Goal: Task Accomplishment & Management: Complete application form

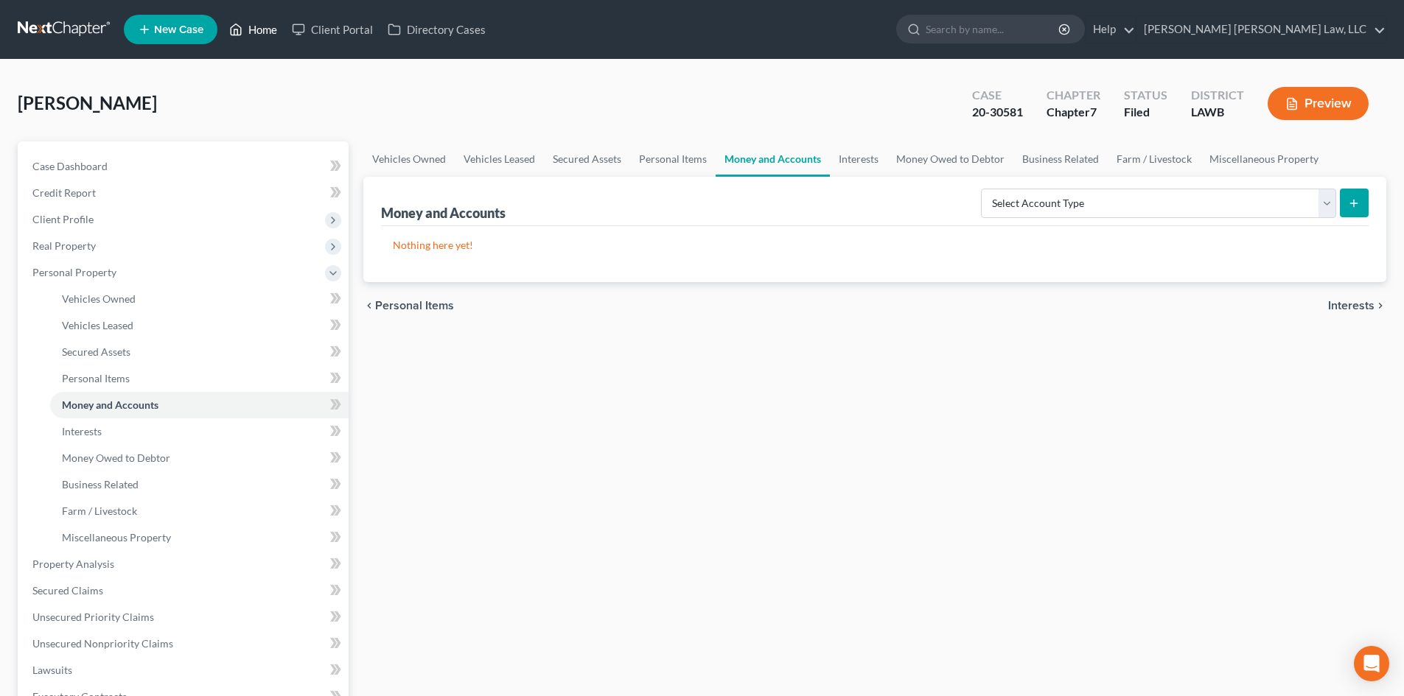
click at [268, 27] on link "Home" at bounding box center [253, 29] width 63 height 27
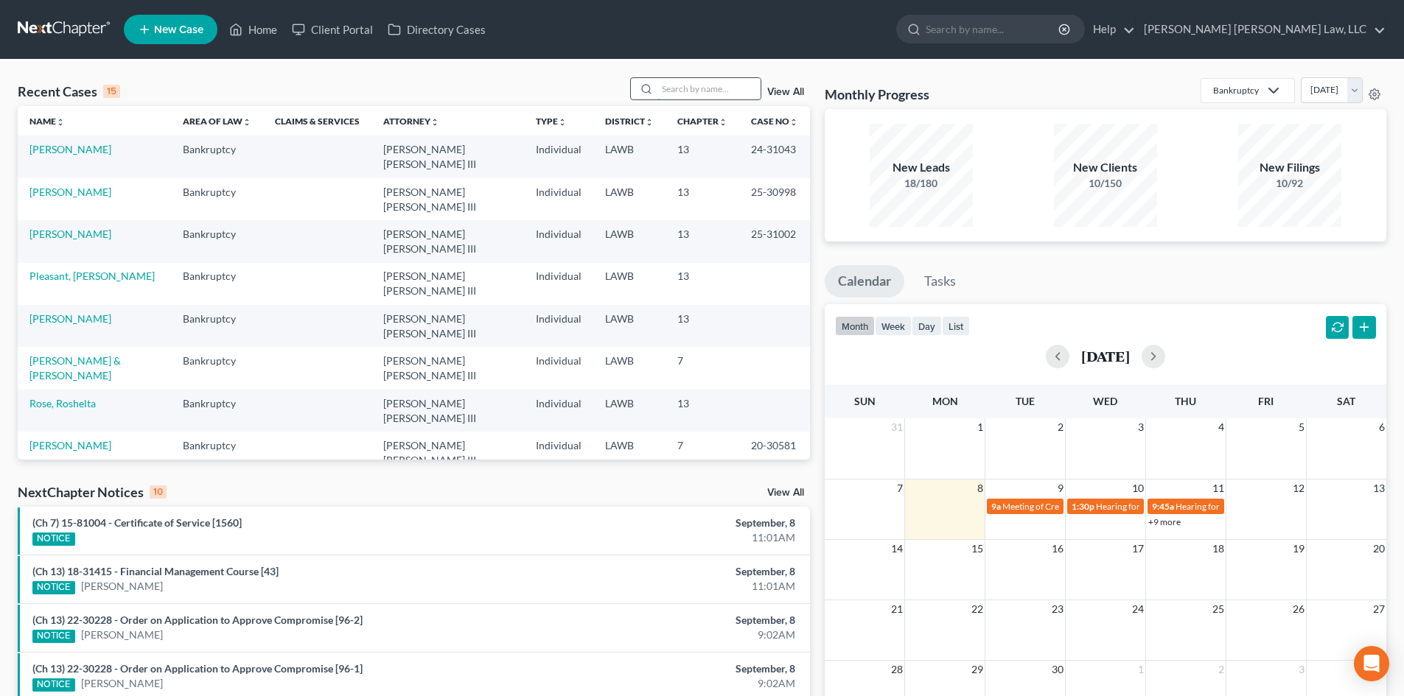
click at [712, 87] on input "search" at bounding box center [708, 88] width 103 height 21
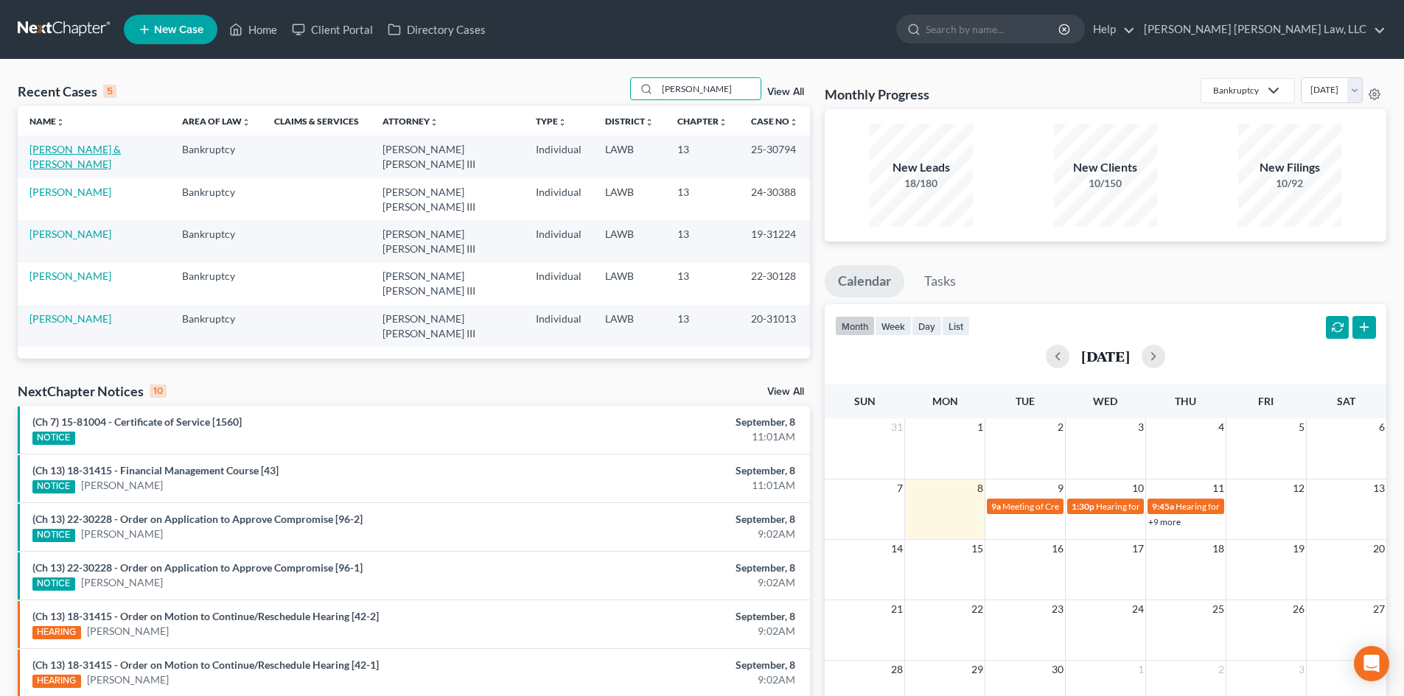
type input "[PERSON_NAME]"
click at [103, 150] on link "[PERSON_NAME] & [PERSON_NAME]" at bounding box center [74, 156] width 91 height 27
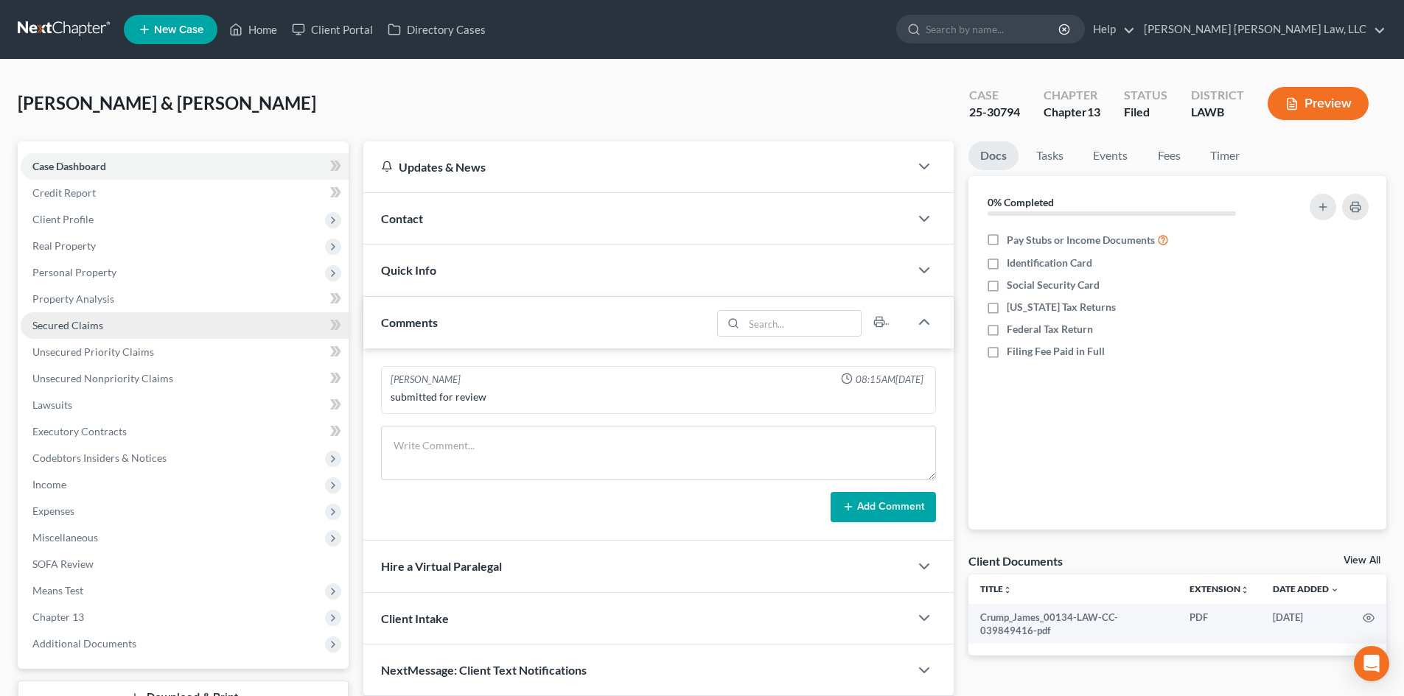
click at [187, 334] on link "Secured Claims" at bounding box center [185, 325] width 328 height 27
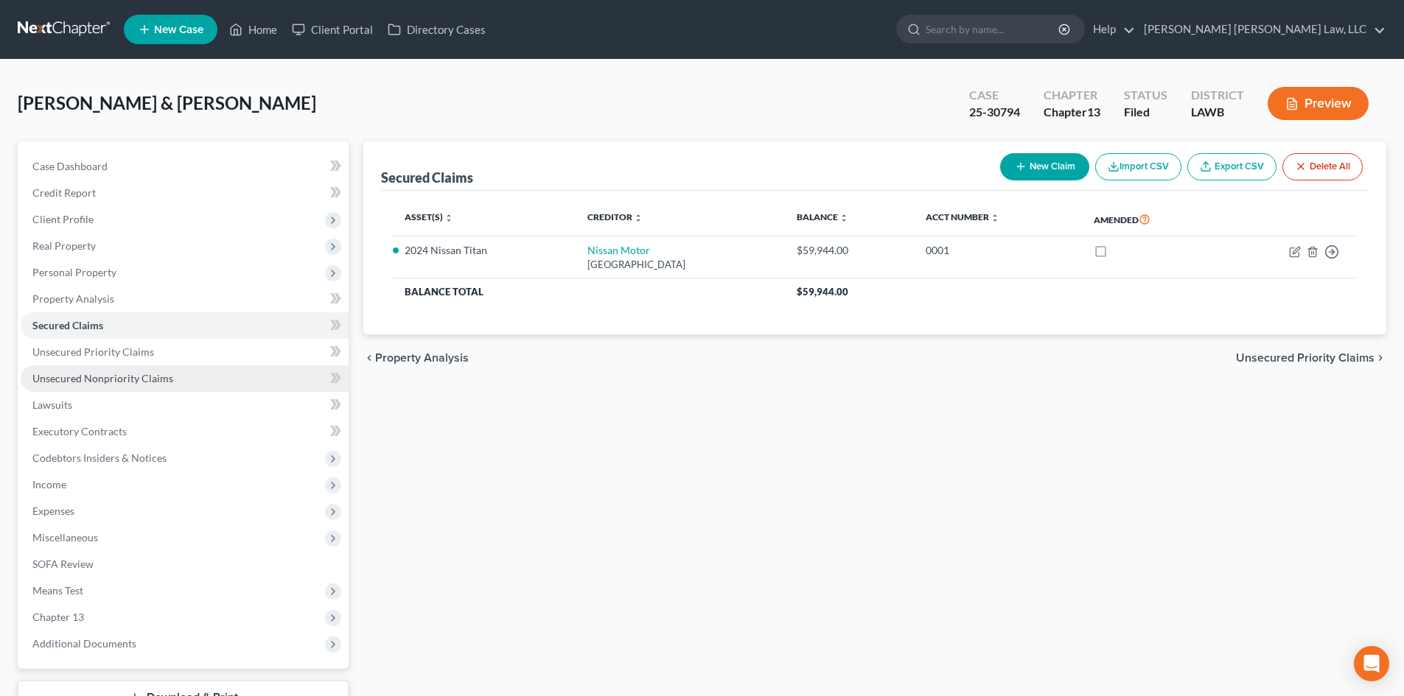
click at [222, 377] on link "Unsecured Nonpriority Claims" at bounding box center [185, 378] width 328 height 27
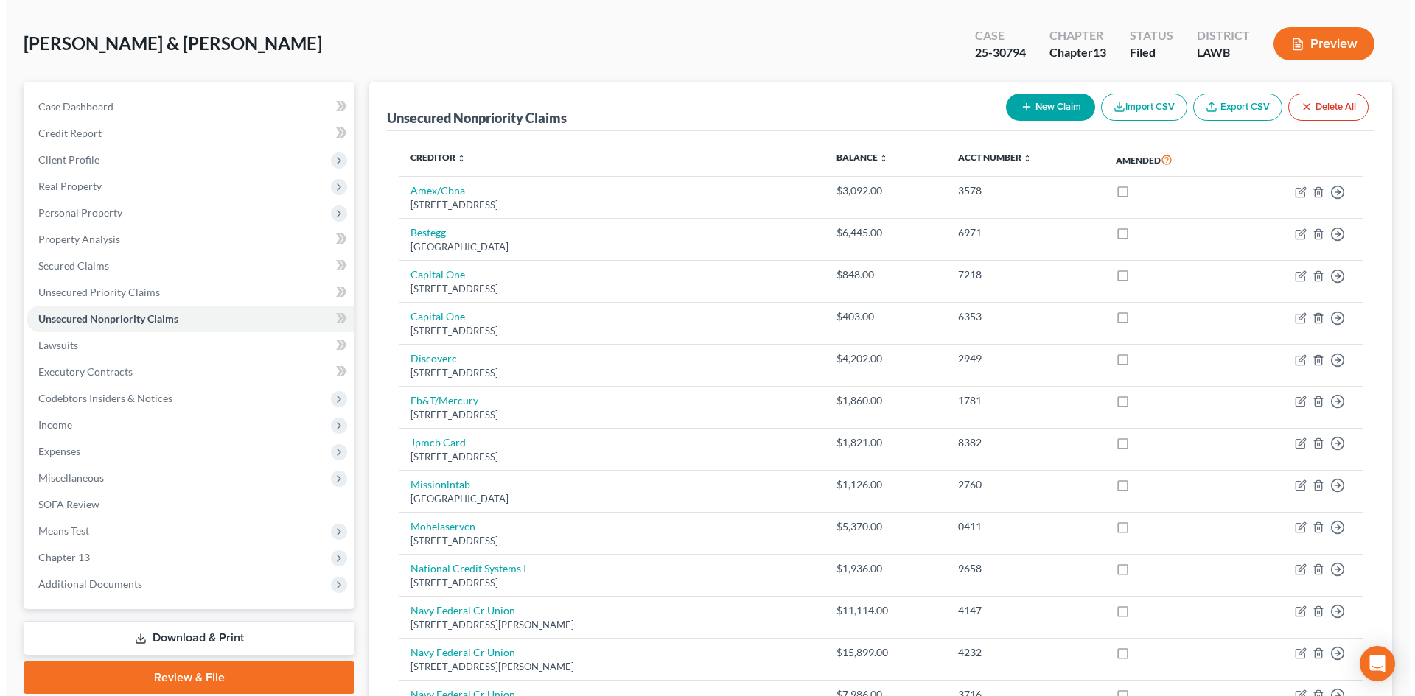
scroll to position [147, 0]
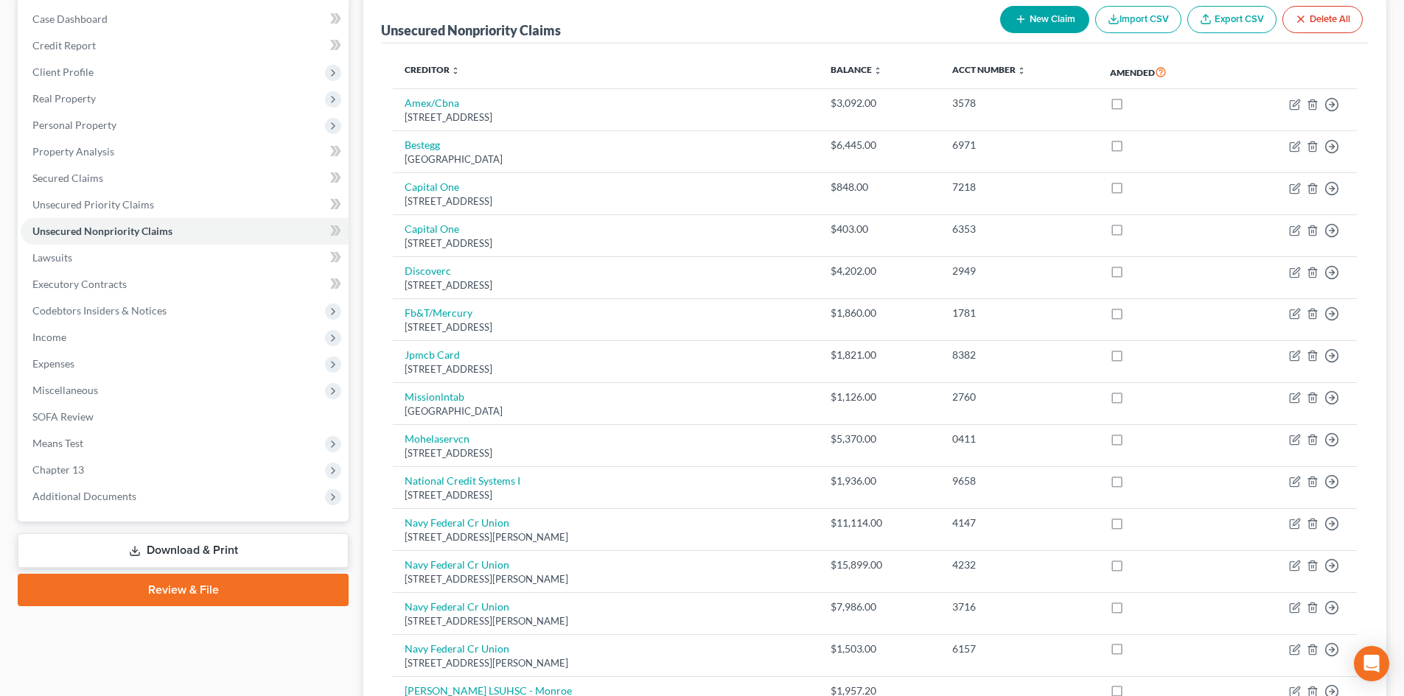
click at [1059, 10] on button "New Claim" at bounding box center [1044, 19] width 89 height 27
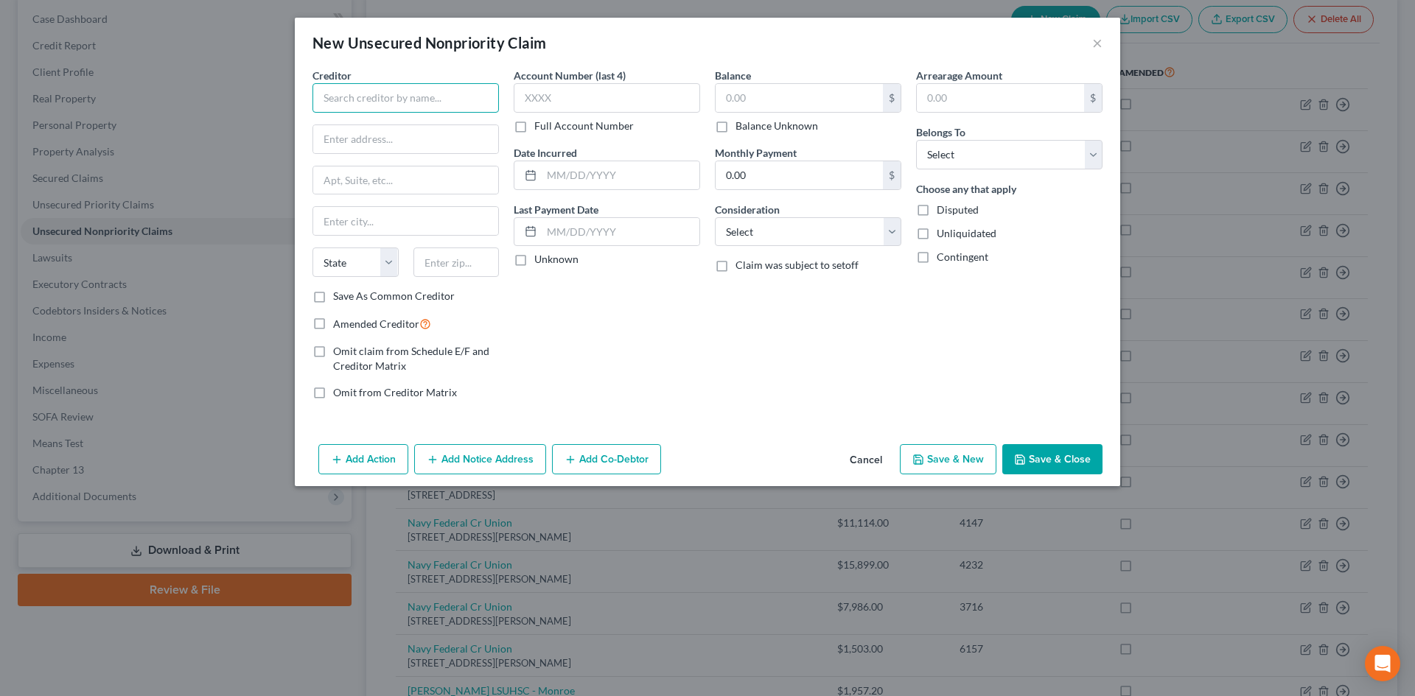
click at [436, 103] on input "text" at bounding box center [405, 97] width 186 height 29
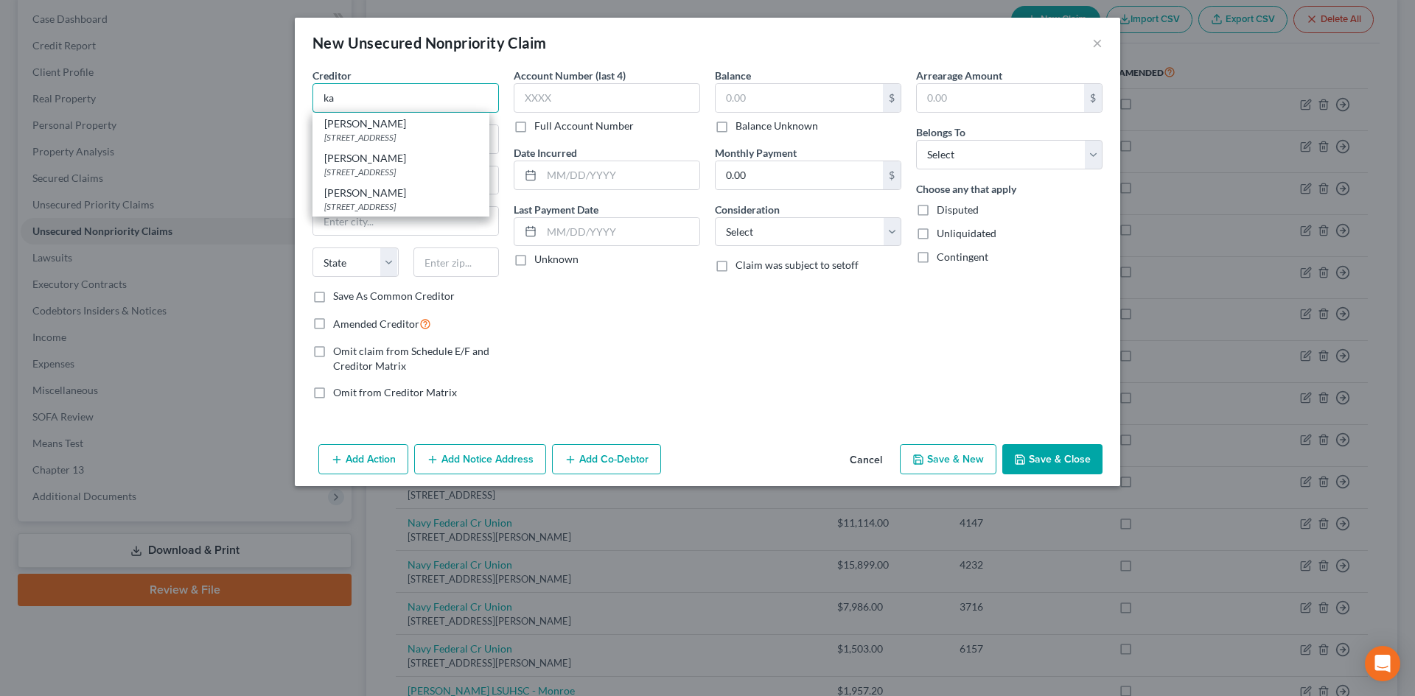
type input "k"
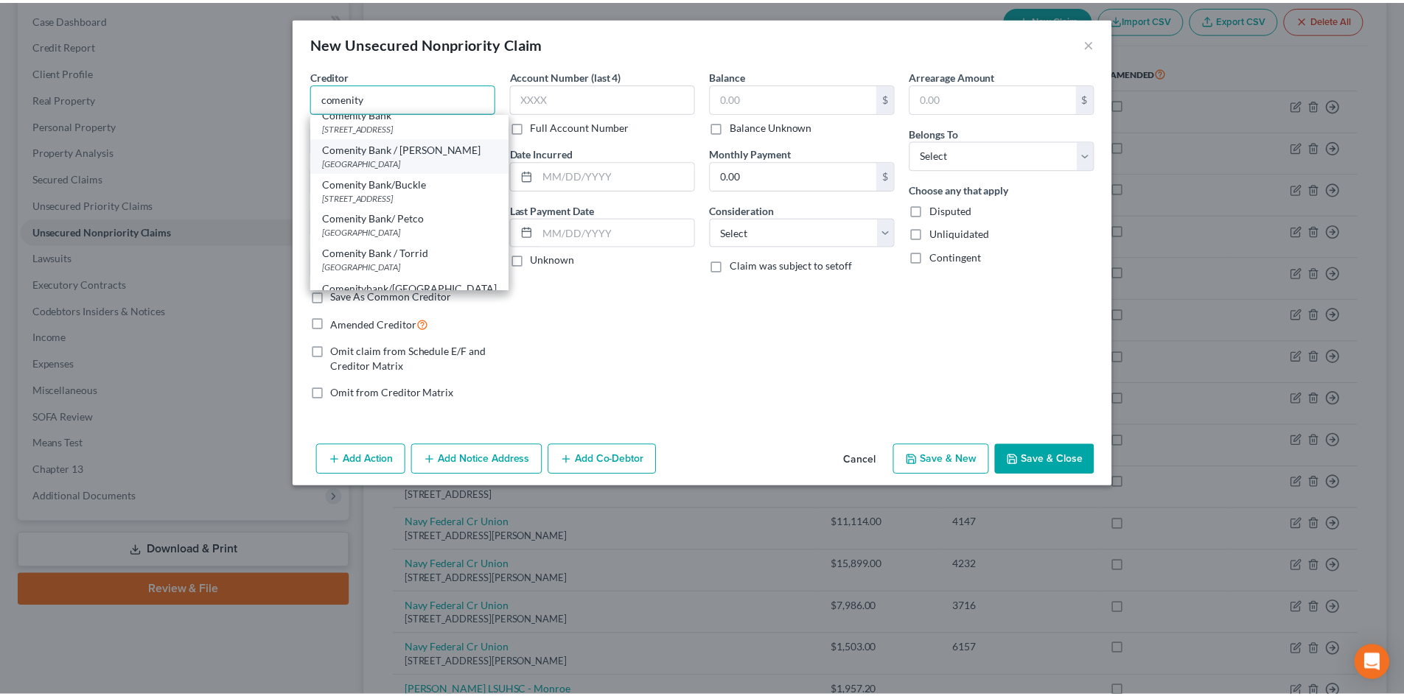
scroll to position [0, 0]
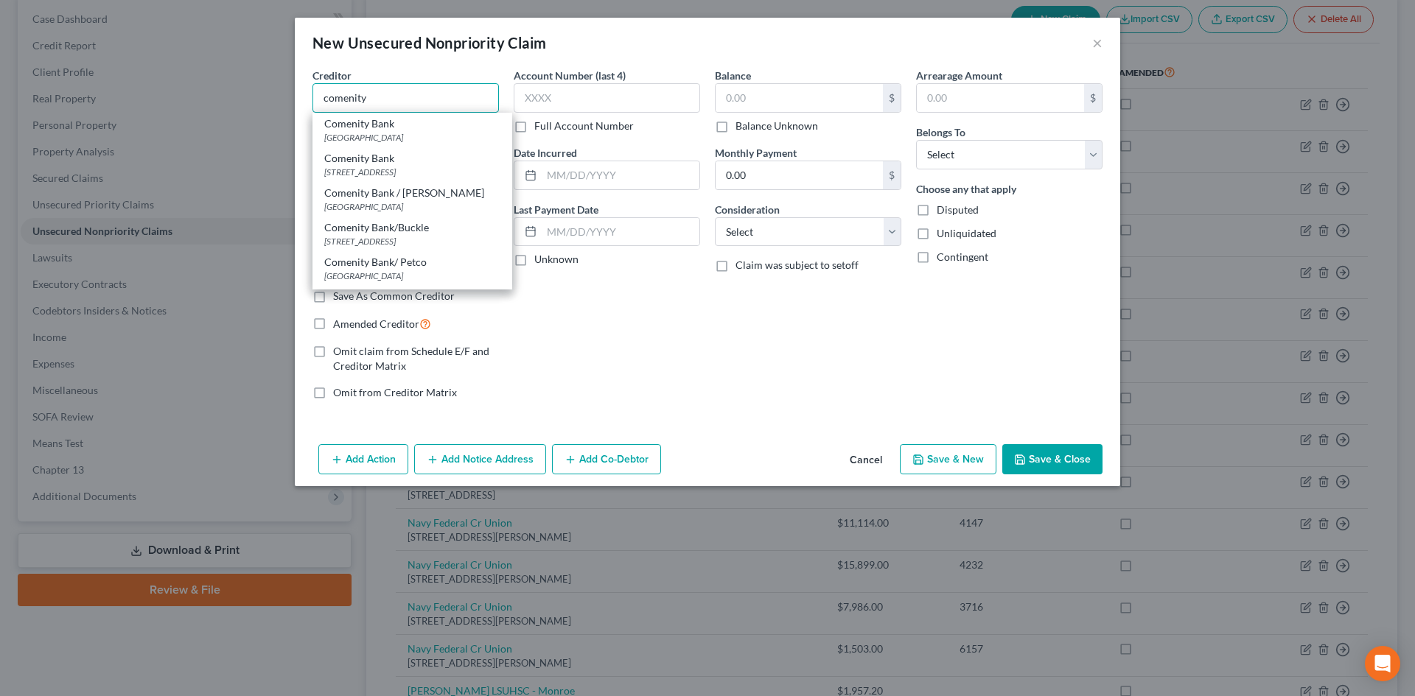
drag, startPoint x: 376, startPoint y: 91, endPoint x: 278, endPoint y: 105, distance: 99.1
click at [278, 105] on div "New Unsecured Nonpriority Claim × Creditor * comenity Comenity [GEOGRAPHIC_DATA…" at bounding box center [707, 348] width 1415 height 696
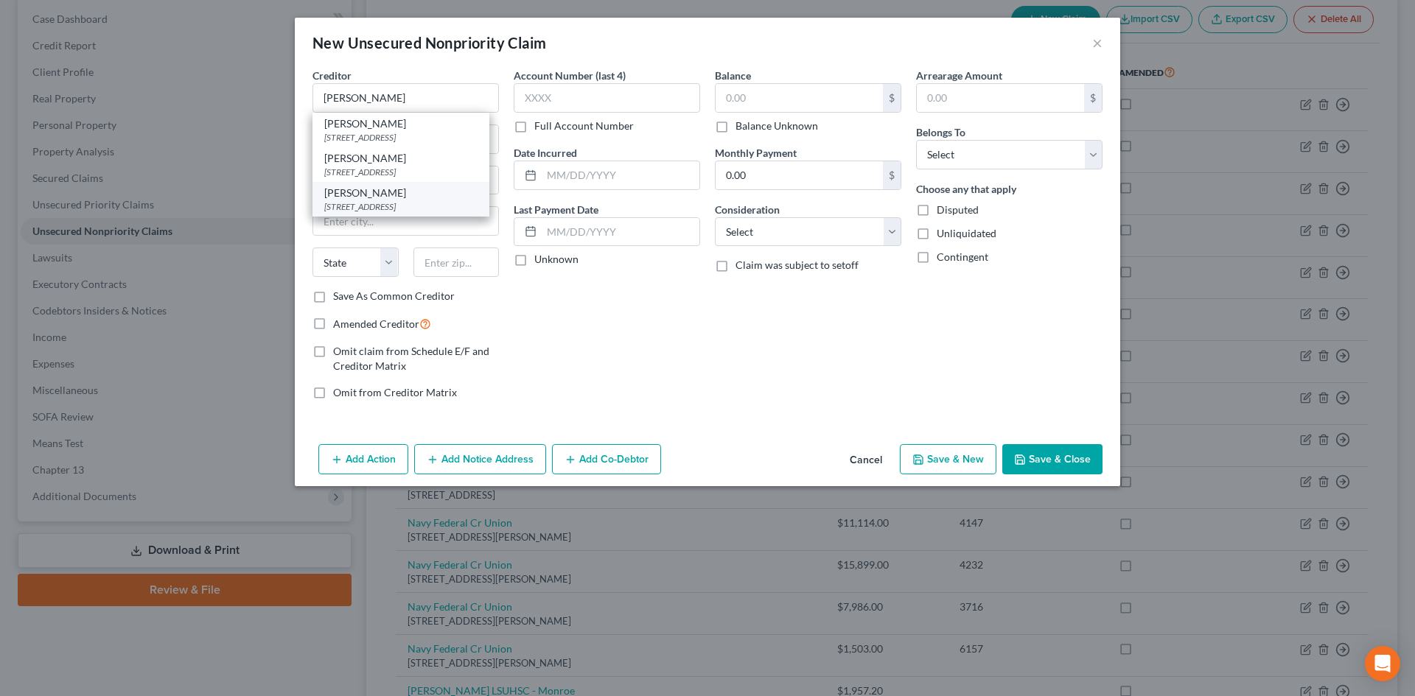
click at [446, 213] on div "[STREET_ADDRESS]" at bounding box center [400, 206] width 153 height 13
type input "[PERSON_NAME]"
type input "[STREET_ADDRESS]"
type input "Beaverton"
select select "38"
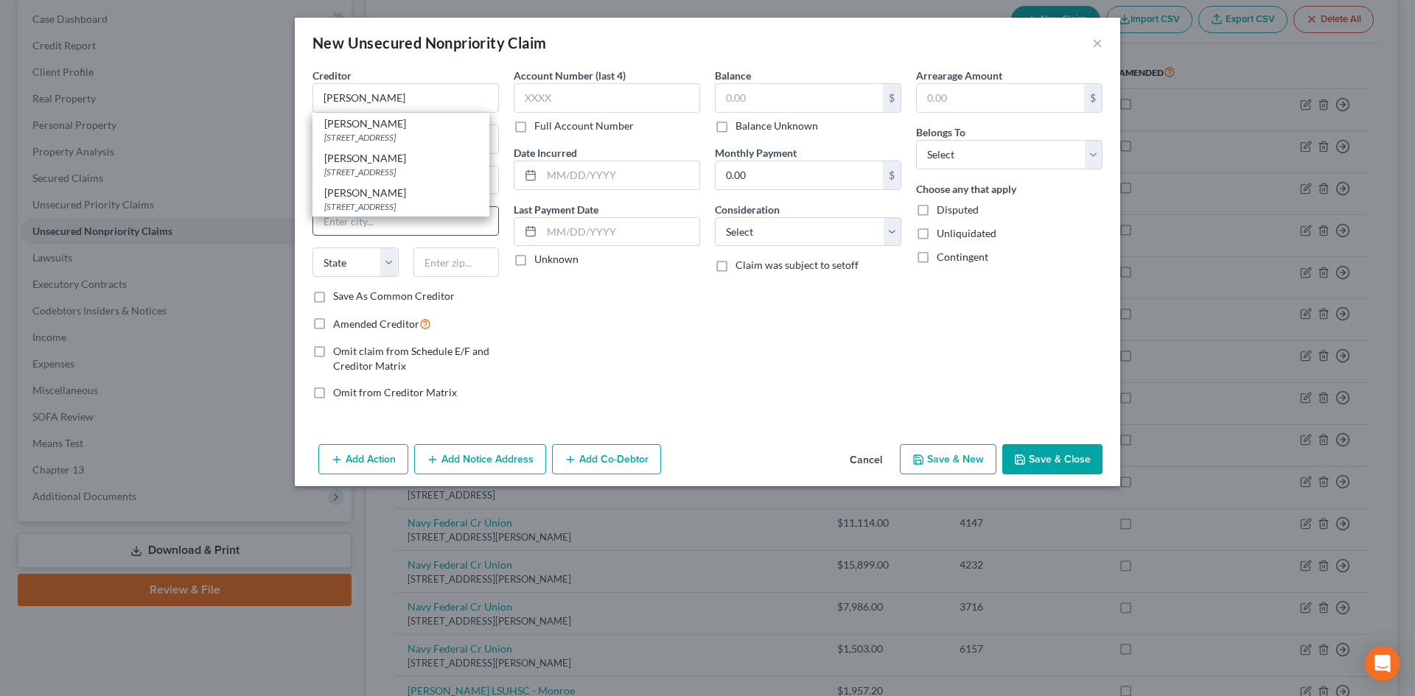
type input "97006"
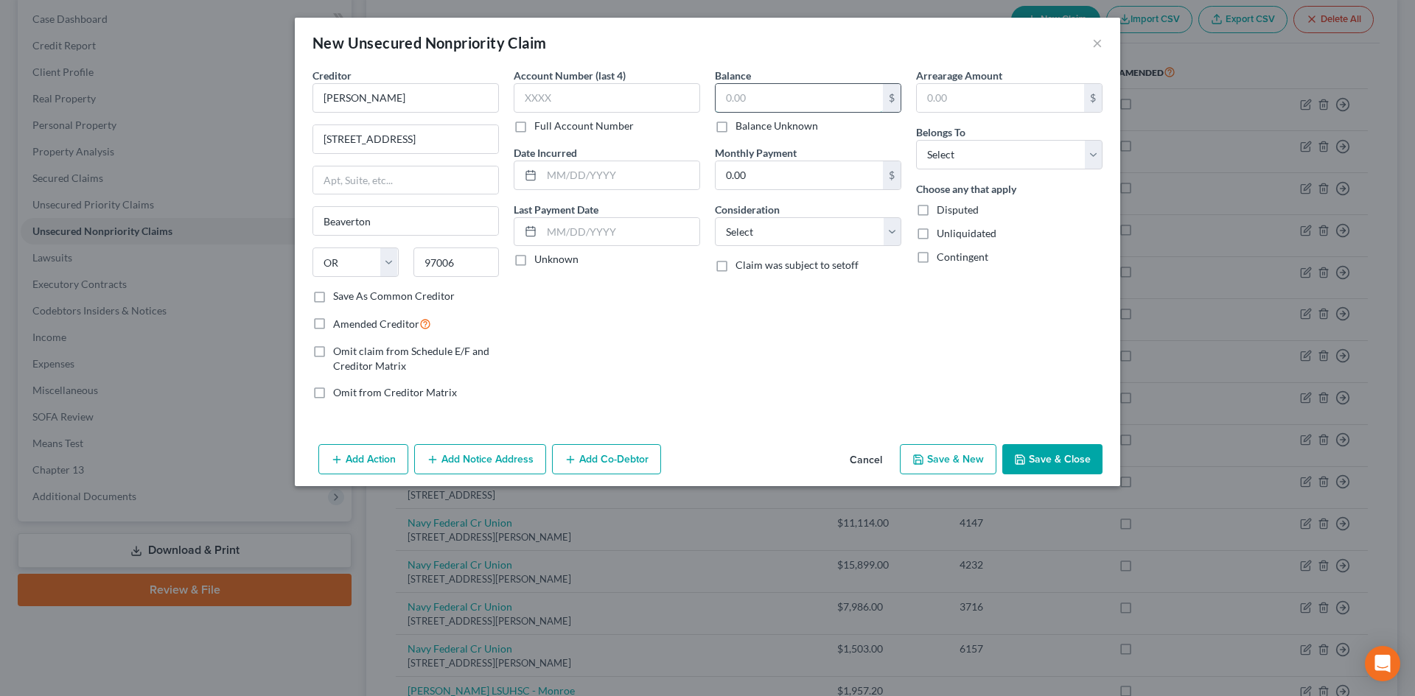
click at [721, 101] on input "text" at bounding box center [798, 98] width 167 height 28
type input "5,623.00"
drag, startPoint x: 861, startPoint y: 223, endPoint x: 783, endPoint y: 245, distance: 81.0
click at [861, 223] on select "Select Cable / Satellite Services Collection Agency Credit Card Debt Debt Couns…" at bounding box center [808, 231] width 186 height 29
select select "1"
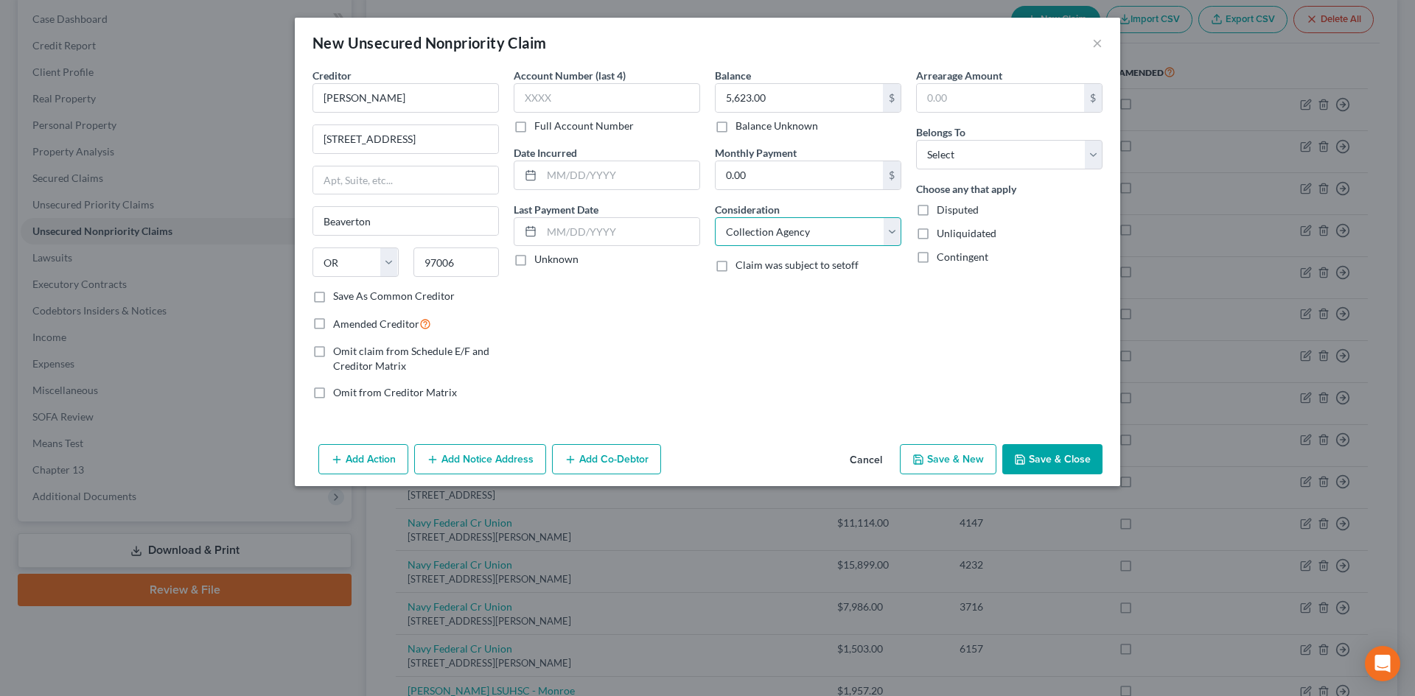
click at [715, 217] on select "Select Cable / Satellite Services Collection Agency Credit Card Debt Debt Couns…" at bounding box center [808, 231] width 186 height 29
drag, startPoint x: 994, startPoint y: 150, endPoint x: 986, endPoint y: 168, distance: 19.5
click at [994, 150] on select "Select Debtor 1 Only Debtor 2 Only Debtor 1 And Debtor 2 Only At Least One Of T…" at bounding box center [1009, 154] width 186 height 29
click at [916, 140] on select "Select Debtor 1 Only Debtor 2 Only Debtor 1 And Debtor 2 Only At Least One Of T…" at bounding box center [1009, 154] width 186 height 29
drag, startPoint x: 996, startPoint y: 141, endPoint x: 995, endPoint y: 168, distance: 27.3
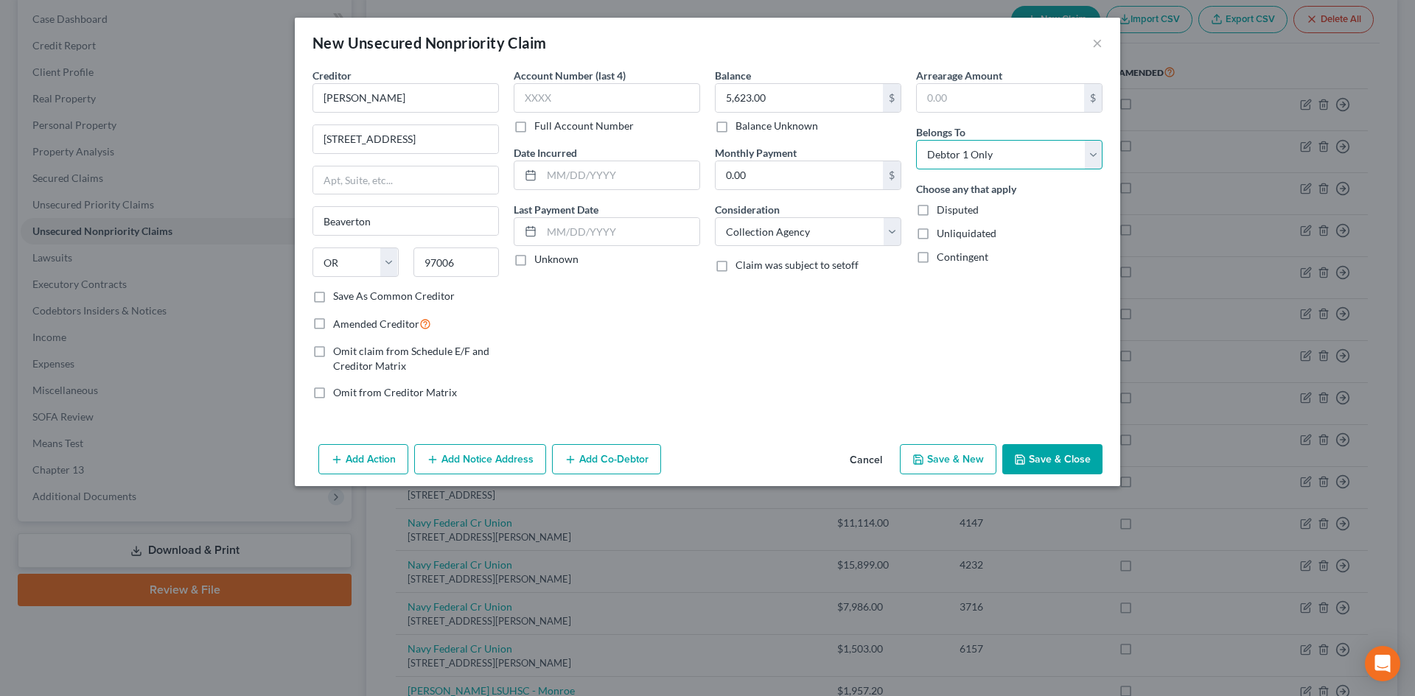
click at [996, 141] on select "Select Debtor 1 Only Debtor 2 Only Debtor 1 And Debtor 2 Only At Least One Of T…" at bounding box center [1009, 154] width 186 height 29
select select "2"
click at [916, 140] on select "Select Debtor 1 Only Debtor 2 Only Debtor 1 And Debtor 2 Only At Least One Of T…" at bounding box center [1009, 154] width 186 height 29
click at [1050, 455] on button "Save & Close" at bounding box center [1052, 459] width 100 height 31
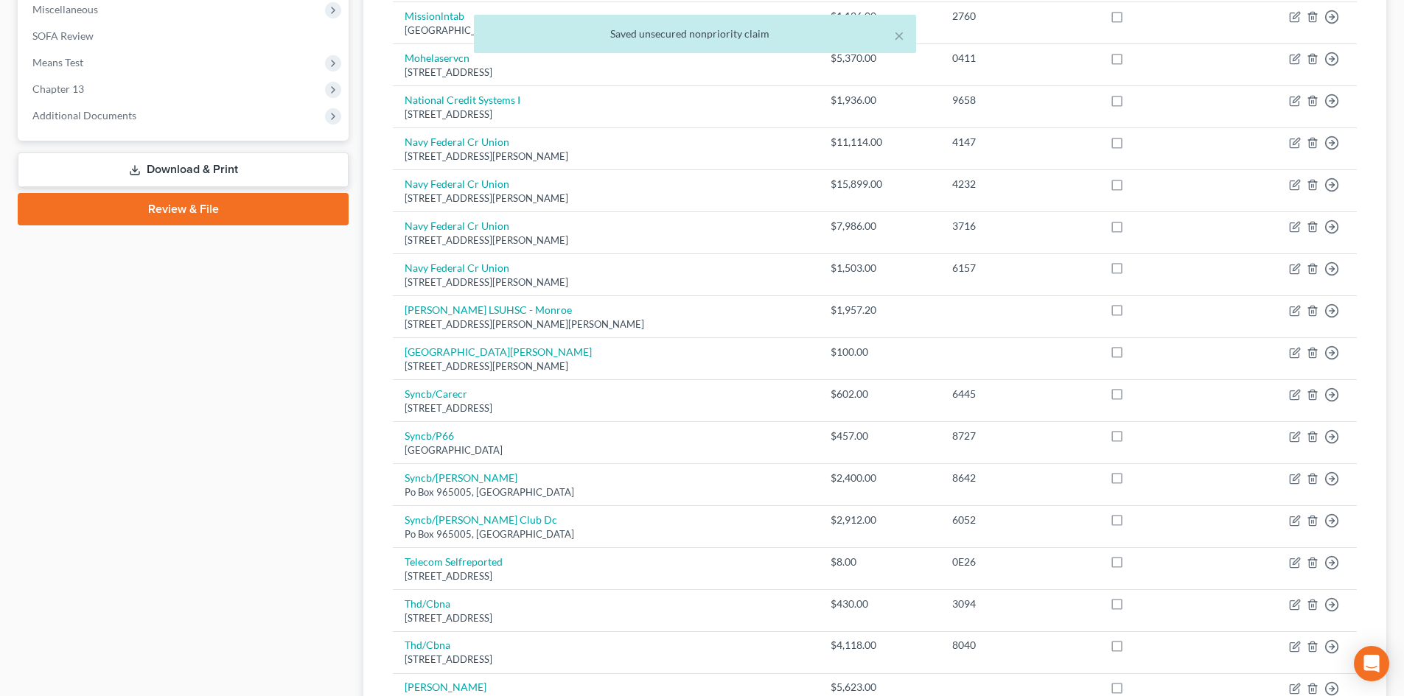
scroll to position [589, 0]
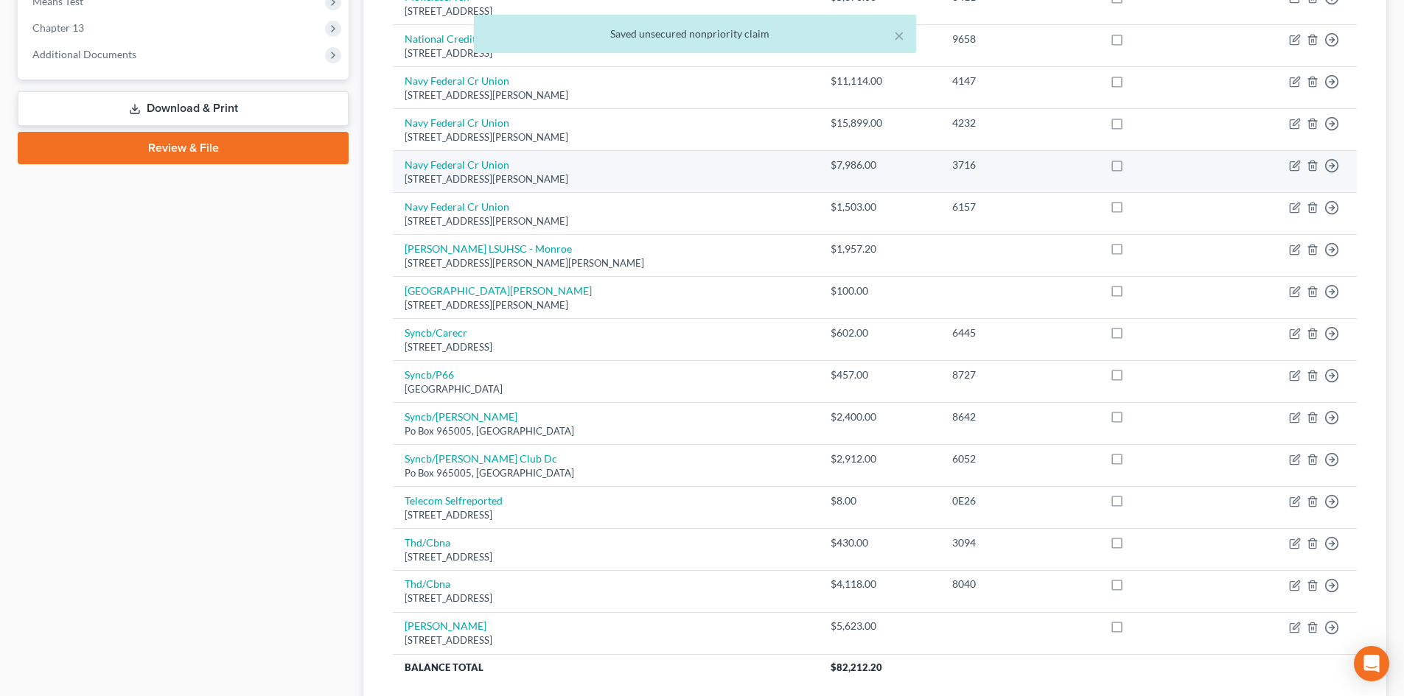
drag, startPoint x: 245, startPoint y: 108, endPoint x: 540, endPoint y: 158, distance: 299.1
click at [245, 107] on link "Download & Print" at bounding box center [183, 108] width 331 height 35
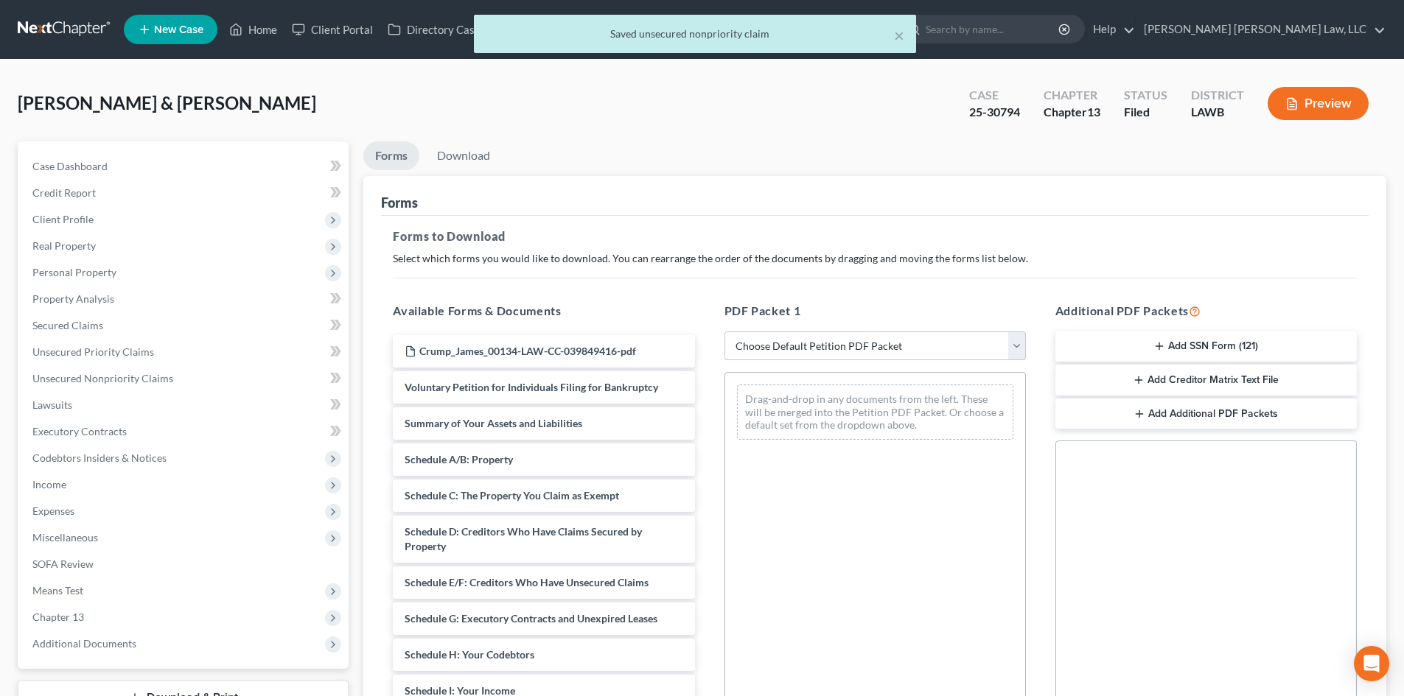
click at [911, 342] on select "Choose Default Petition PDF Packet Complete Bankruptcy Petition (all forms and …" at bounding box center [874, 346] width 301 height 29
select select "2"
click at [724, 332] on select "Choose Default Petition PDF Packet Complete Bankruptcy Petition (all forms and …" at bounding box center [874, 346] width 301 height 29
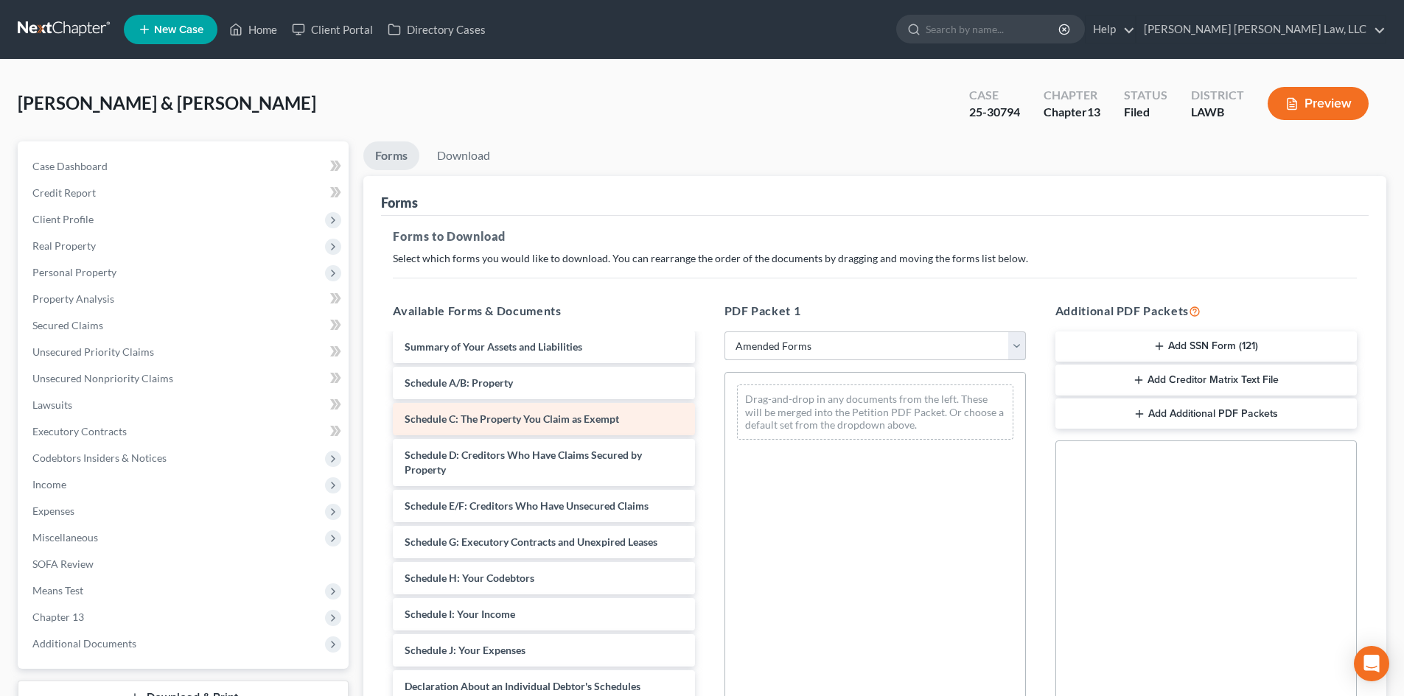
scroll to position [74, 0]
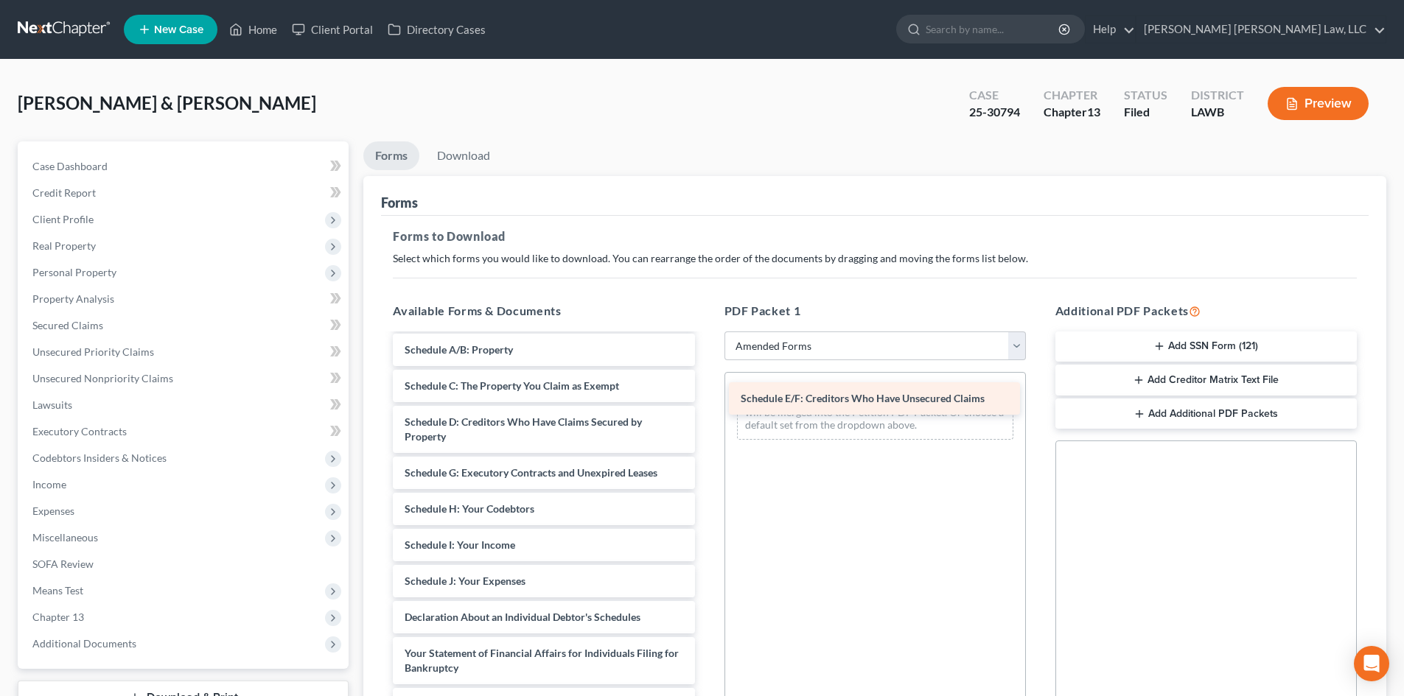
drag, startPoint x: 488, startPoint y: 477, endPoint x: 824, endPoint y: 402, distance: 345.0
click at [706, 402] on div "Schedule E/F: Creditors Who Have Unsecured Claims Voluntary Petition for Indivi…" at bounding box center [543, 589] width 325 height 654
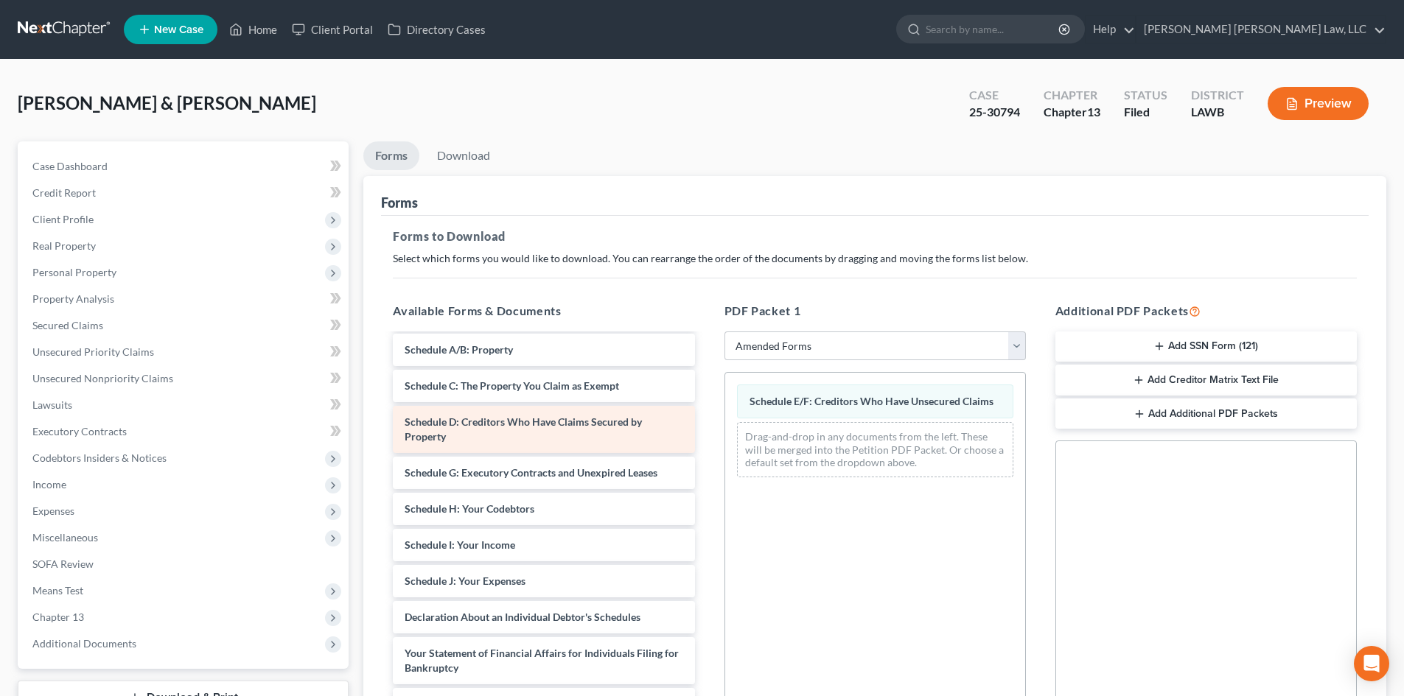
scroll to position [147, 0]
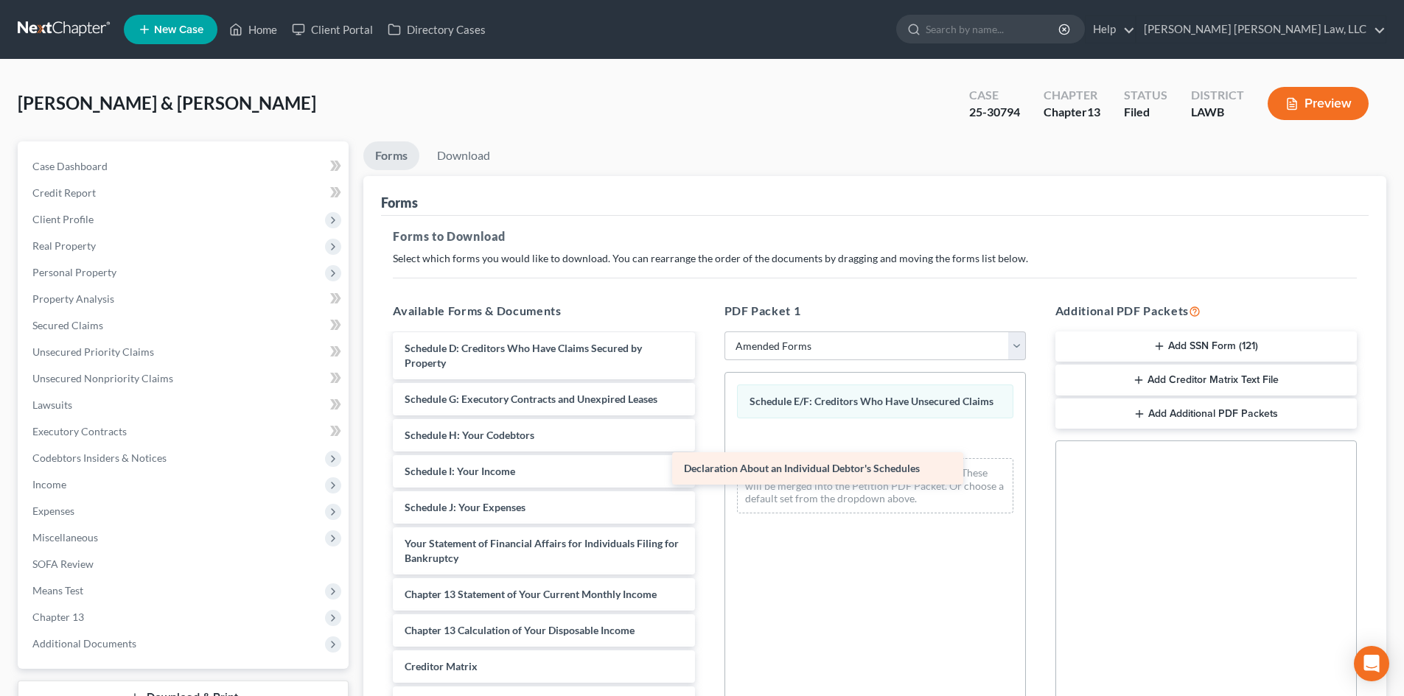
drag, startPoint x: 558, startPoint y: 544, endPoint x: 877, endPoint y: 455, distance: 331.0
click at [706, 458] on div "Declaration About an Individual Debtor's Schedules Voluntary Petition for Indiv…" at bounding box center [543, 497] width 325 height 618
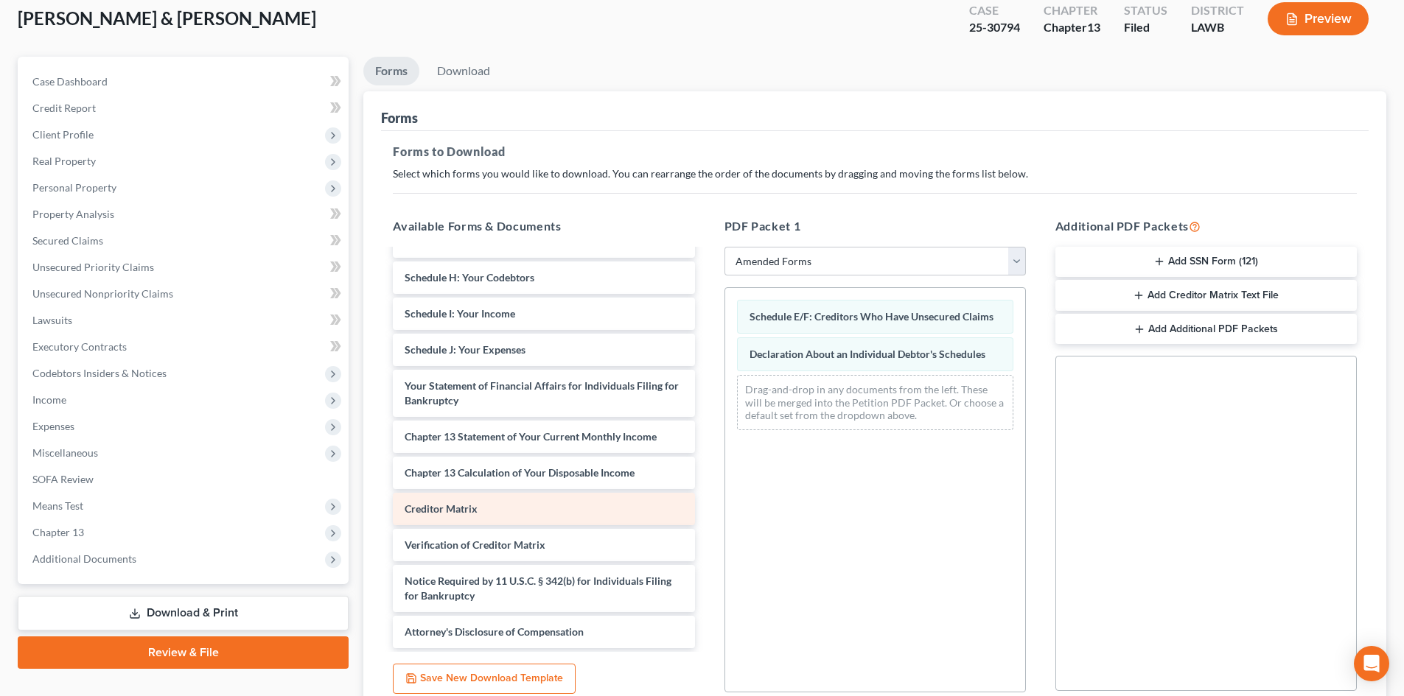
scroll to position [214, 0]
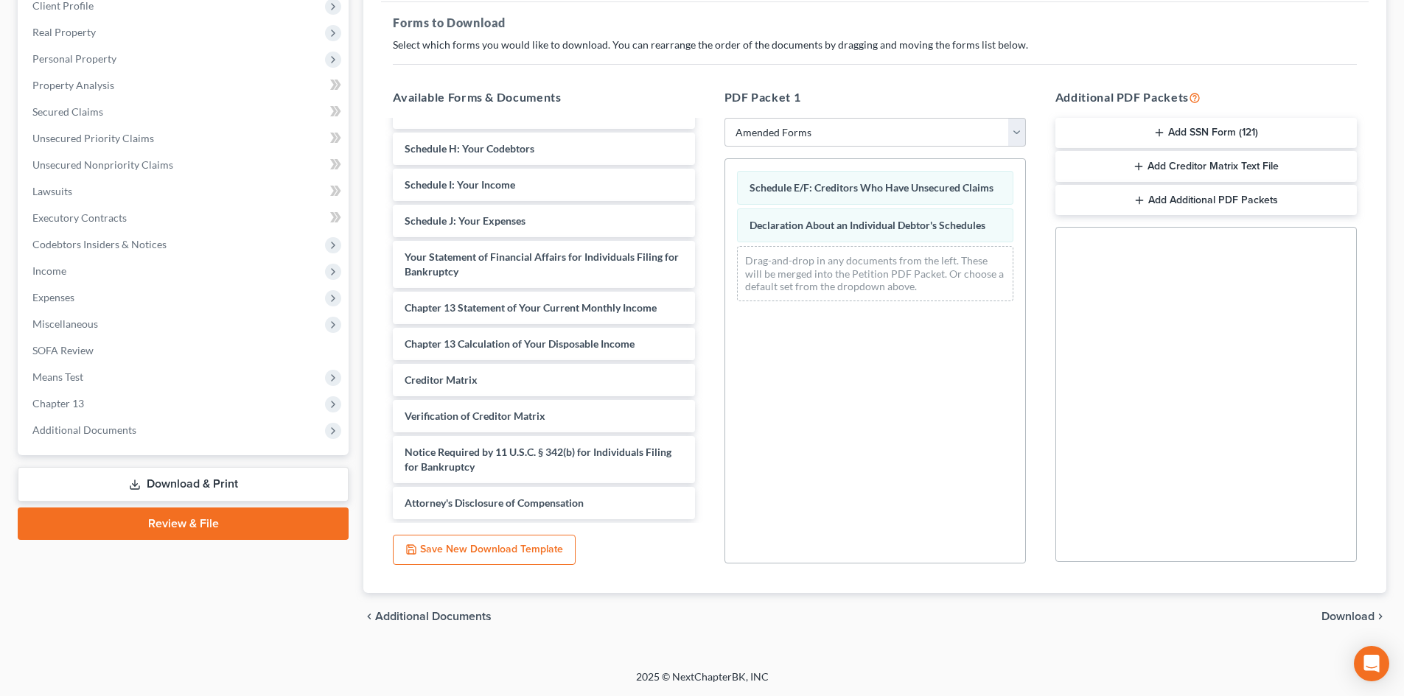
drag, startPoint x: 1332, startPoint y: 609, endPoint x: 1297, endPoint y: 589, distance: 39.9
click at [1331, 611] on span "Download" at bounding box center [1347, 617] width 53 height 12
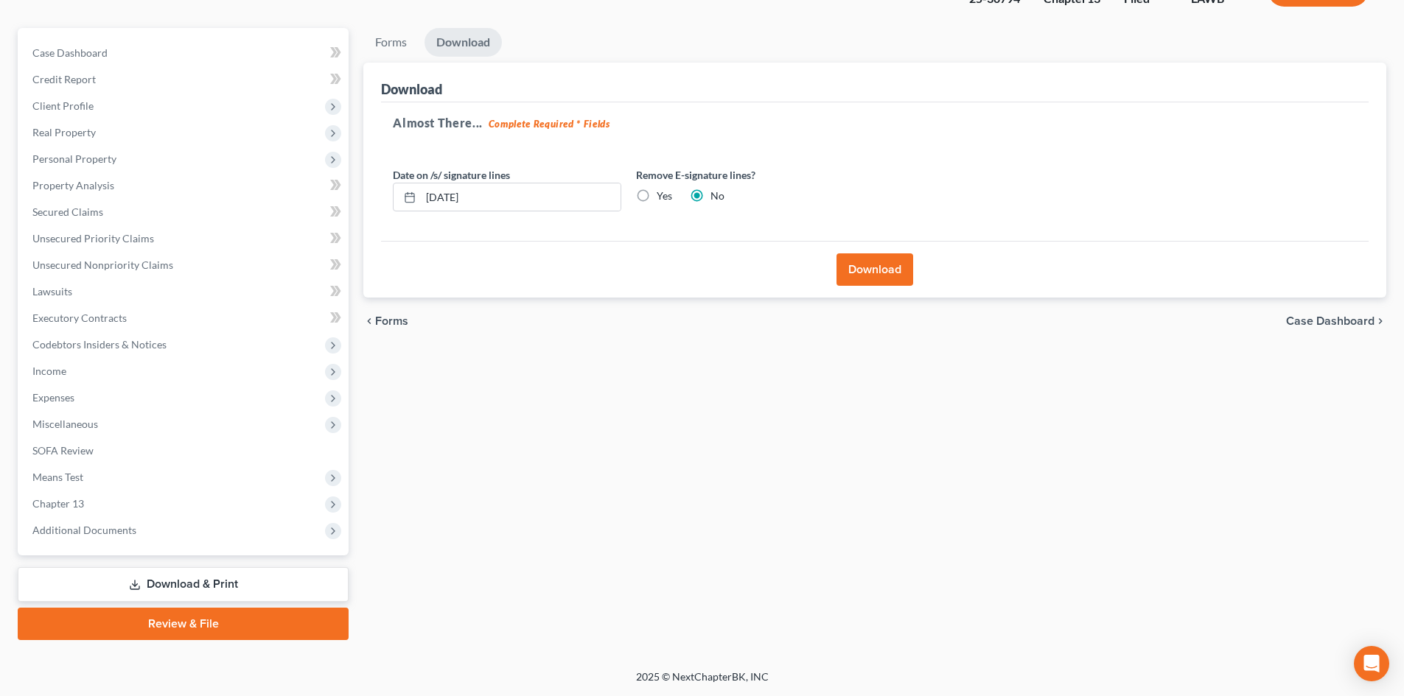
scroll to position [113, 0]
click at [862, 256] on div "Download" at bounding box center [874, 269] width 987 height 57
click at [865, 245] on div "Download" at bounding box center [874, 269] width 987 height 57
click at [869, 276] on button "Download" at bounding box center [874, 269] width 77 height 32
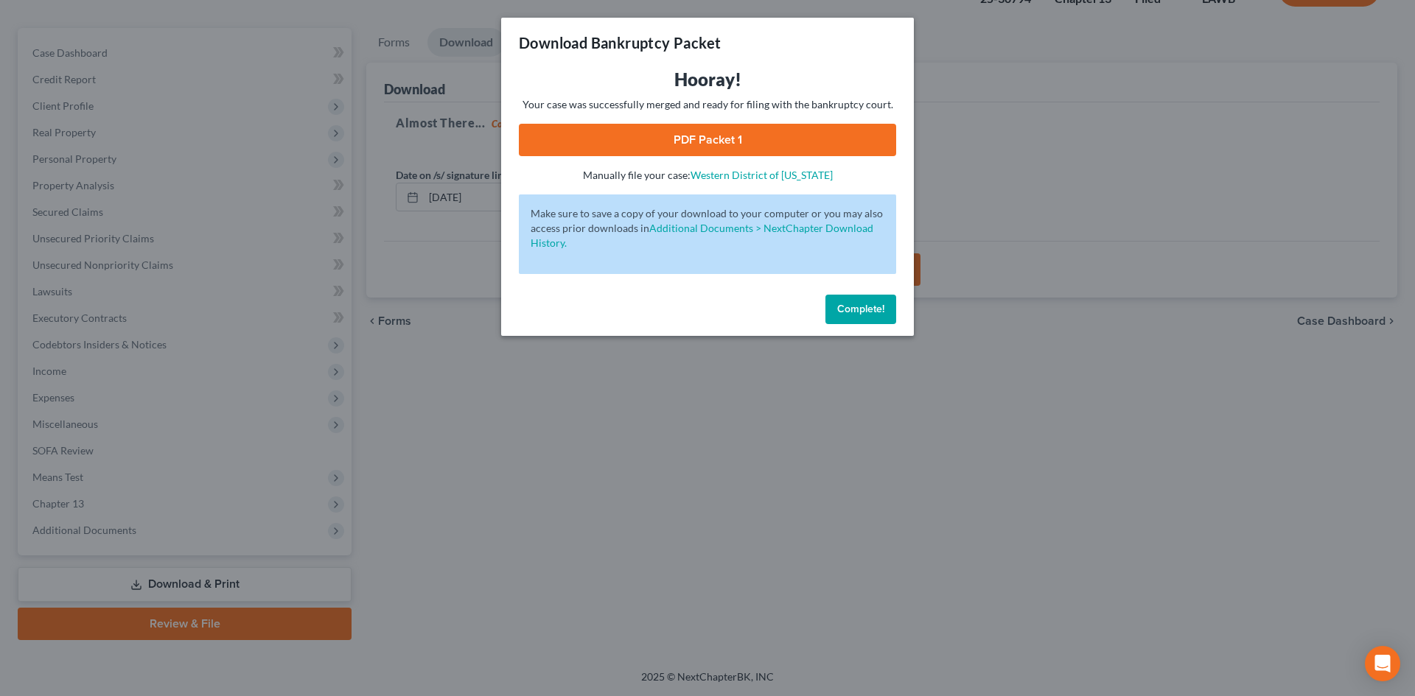
click at [705, 137] on link "PDF Packet 1" at bounding box center [707, 140] width 377 height 32
click at [957, 284] on div "Download Bankruptcy Packet Hooray! Your case was successfully merged and ready …" at bounding box center [707, 348] width 1415 height 696
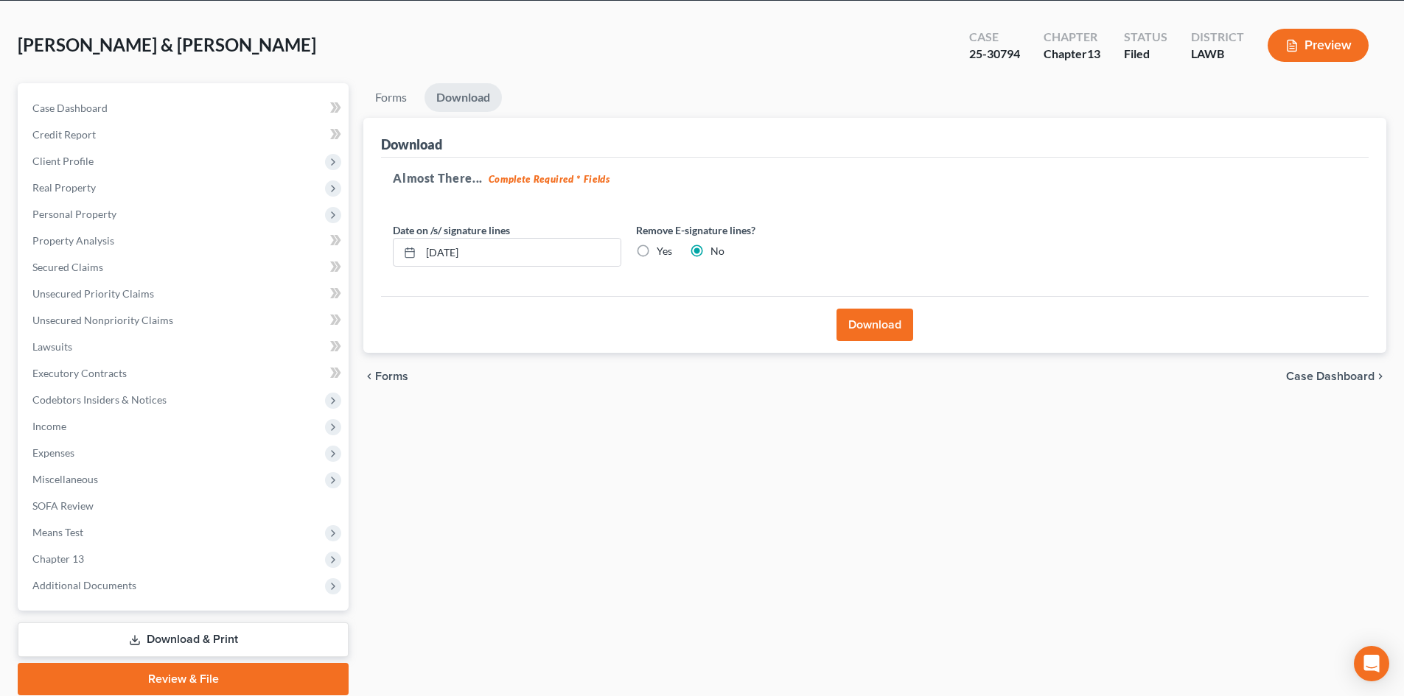
scroll to position [0, 0]
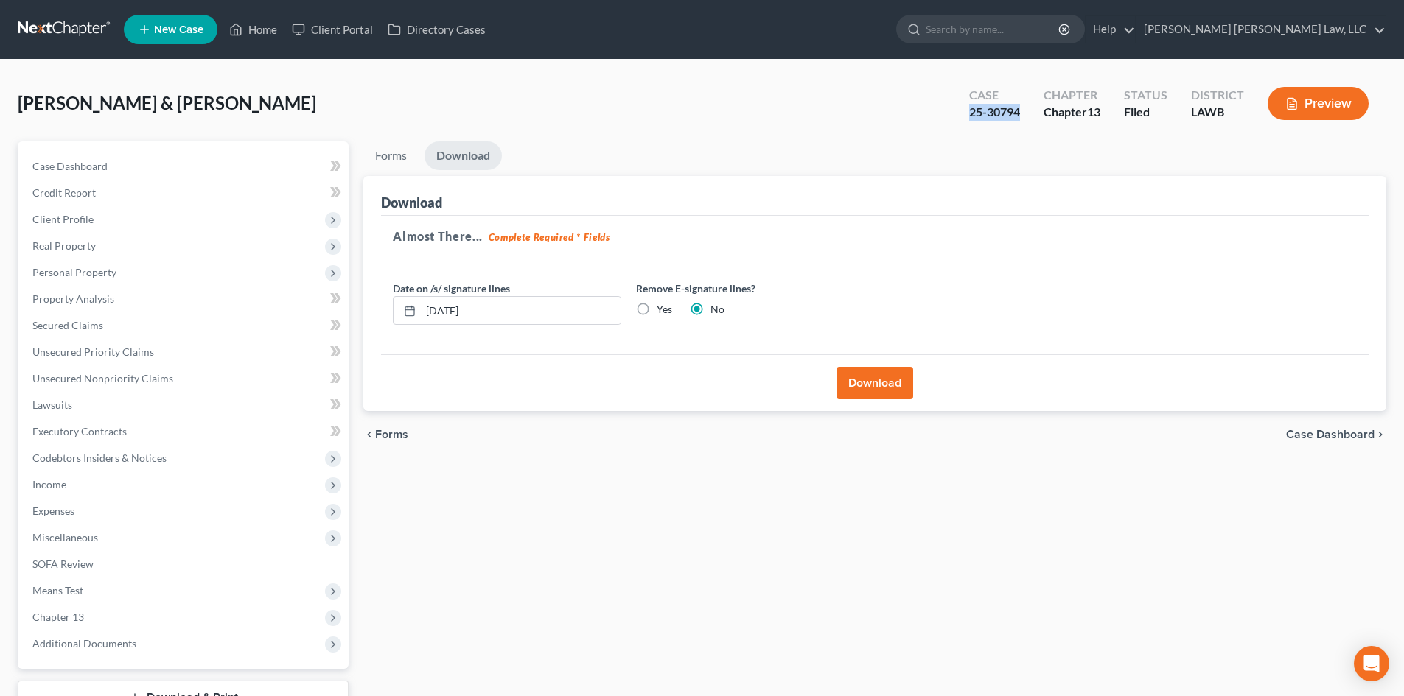
drag, startPoint x: 1020, startPoint y: 111, endPoint x: 983, endPoint y: 111, distance: 37.6
click at [944, 118] on div "[PERSON_NAME] & [PERSON_NAME] Upgraded Case 25-30794 Chapter Chapter 13 Status …" at bounding box center [702, 109] width 1368 height 64
copy div "25-30794"
click at [190, 378] on link "Unsecured Nonpriority Claims" at bounding box center [185, 378] width 328 height 27
